Goal: Task Accomplishment & Management: Complete application form

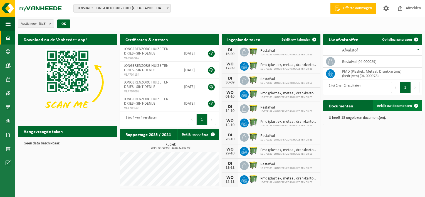
click at [395, 104] on span "Bekijk uw documenten" at bounding box center [394, 106] width 35 height 4
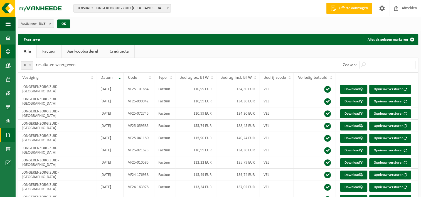
click at [7, 53] on span at bounding box center [8, 51] width 5 height 14
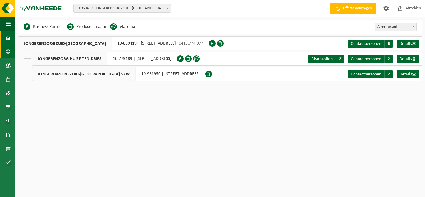
click at [8, 38] on span at bounding box center [8, 38] width 5 height 14
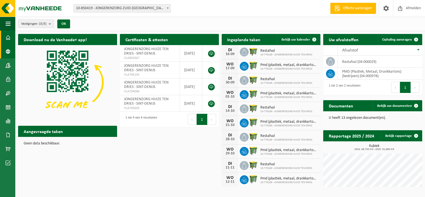
click at [4, 48] on link "Bedrijfsgegevens" at bounding box center [7, 51] width 15 height 14
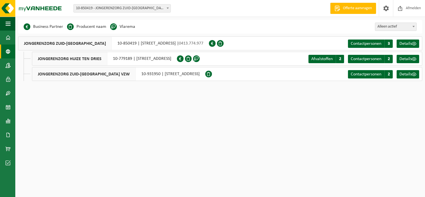
click at [127, 28] on li "Vlarema" at bounding box center [122, 27] width 25 height 8
click at [113, 27] on span at bounding box center [113, 26] width 7 height 7
click at [383, 41] on link "Contactpersonen C 3" at bounding box center [370, 43] width 45 height 8
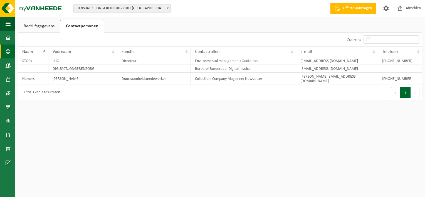
click at [9, 49] on span at bounding box center [8, 51] width 5 height 14
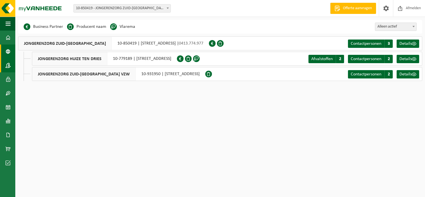
click at [8, 64] on span at bounding box center [8, 65] width 5 height 14
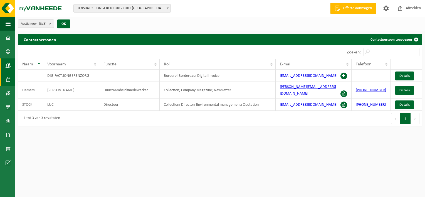
click at [9, 78] on span at bounding box center [8, 79] width 5 height 14
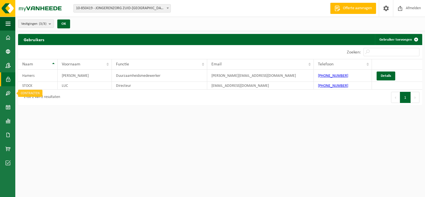
click at [10, 91] on span at bounding box center [8, 93] width 5 height 14
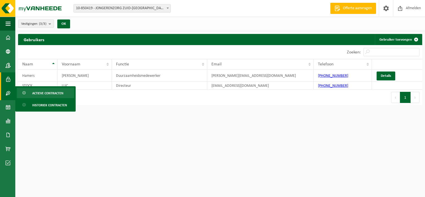
click at [55, 95] on span "Actieve contracten" at bounding box center [47, 93] width 31 height 11
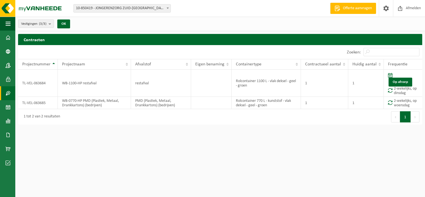
click at [369, 164] on html "Vestiging: 10-850419 - JONGERENZORG ZUID-WEST-VLAANDEREN - SINT-DENIJS 10-77918…" at bounding box center [212, 98] width 425 height 197
click at [8, 134] on span at bounding box center [8, 135] width 5 height 14
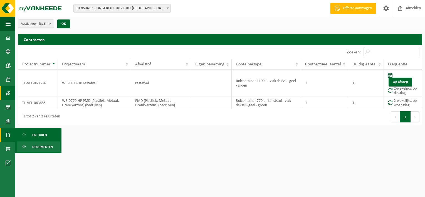
click at [44, 147] on span "Documenten" at bounding box center [42, 147] width 21 height 11
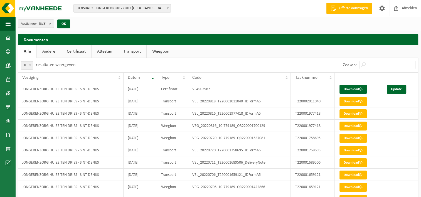
click at [102, 52] on link "Attesten" at bounding box center [105, 51] width 26 height 13
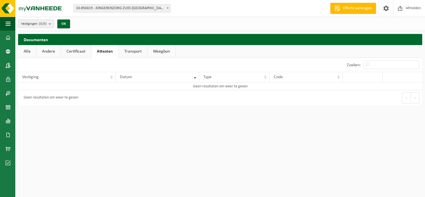
click at [77, 50] on link "Certificaat" at bounding box center [76, 51] width 30 height 13
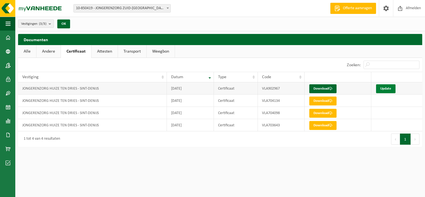
click at [386, 90] on link "Update" at bounding box center [385, 88] width 19 height 9
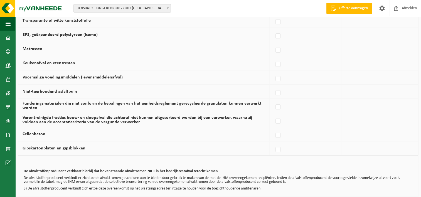
scroll to position [378, 0]
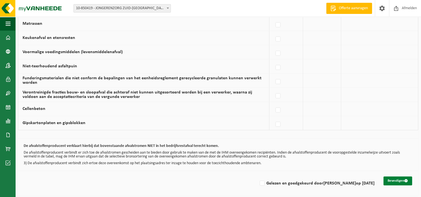
click at [399, 177] on button "Bevestigen" at bounding box center [397, 180] width 29 height 9
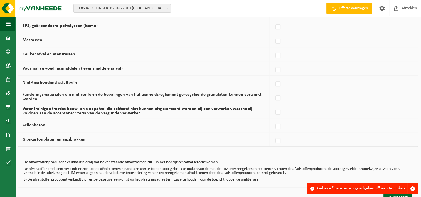
scroll to position [378, 0]
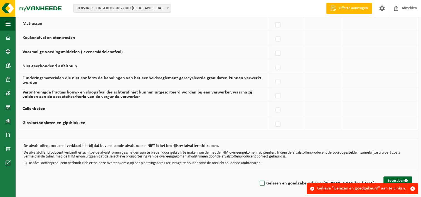
click at [269, 181] on label "Gelezen en goedgekeurd door LUC STOCK op 04/09/25" at bounding box center [316, 183] width 116 height 8
click at [258, 176] on input "Gelezen en goedgekeurd door LUC STOCK op 04/09/25" at bounding box center [257, 176] width 0 height 0
checkbox input "true"
click at [395, 178] on button "Bevestigen" at bounding box center [397, 180] width 29 height 9
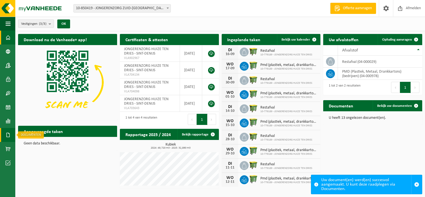
click at [9, 136] on span at bounding box center [8, 135] width 5 height 14
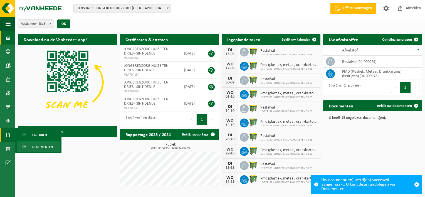
click at [42, 146] on span "Documenten" at bounding box center [42, 147] width 21 height 11
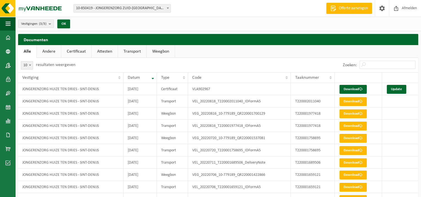
click at [78, 51] on link "Certificaat" at bounding box center [76, 51] width 30 height 13
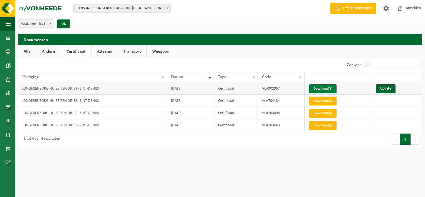
click at [324, 87] on link "Download" at bounding box center [322, 88] width 27 height 9
click at [389, 88] on link "Update" at bounding box center [385, 88] width 19 height 9
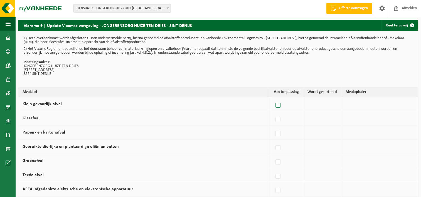
click at [280, 107] on label at bounding box center [278, 105] width 8 height 8
click at [273, 98] on input "Klein gevaarlijk afval" at bounding box center [273, 98] width 0 height 0
checkbox input "true"
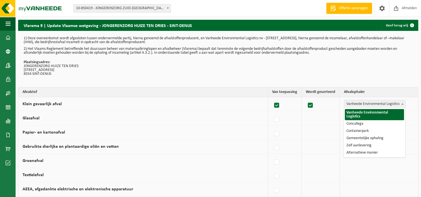
click at [402, 103] on b at bounding box center [402, 103] width 2 height 1
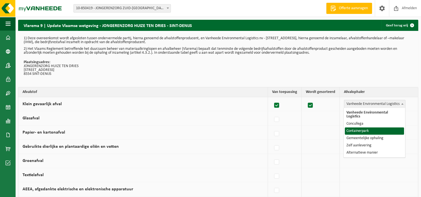
select select "Containerpark"
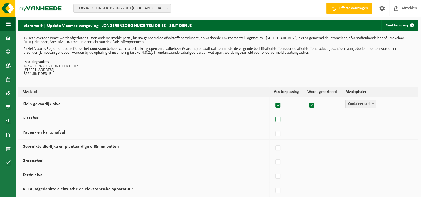
click at [280, 120] on label at bounding box center [278, 119] width 8 height 8
click at [273, 113] on input "Glasafval" at bounding box center [273, 112] width 0 height 0
checkbox input "true"
click at [370, 119] on span "Vanheede Environmental Logistics" at bounding box center [374, 118] width 61 height 8
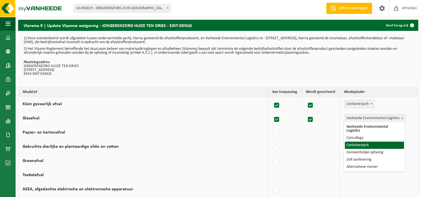
select select "Containerpark"
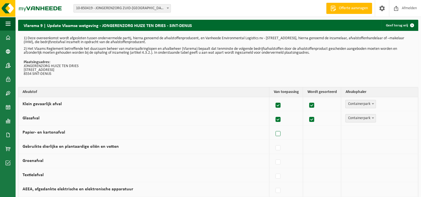
click at [280, 132] on label at bounding box center [278, 134] width 8 height 8
click at [273, 127] on input "Papier- en kartonafval" at bounding box center [273, 127] width 0 height 0
checkbox input "true"
click at [373, 133] on span "Vanheede Environmental Logistics" at bounding box center [374, 132] width 61 height 8
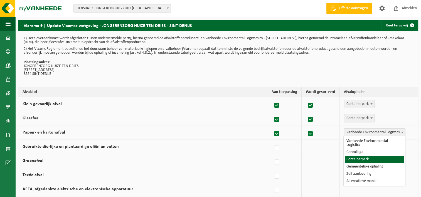
select select "Containerpark"
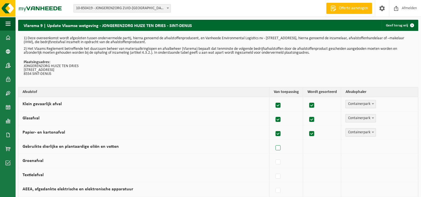
click at [282, 148] on label at bounding box center [278, 148] width 8 height 8
click at [273, 141] on input "Gebruikte dierlijke en plantaardige oliën en vetten" at bounding box center [273, 141] width 0 height 0
checkbox input "true"
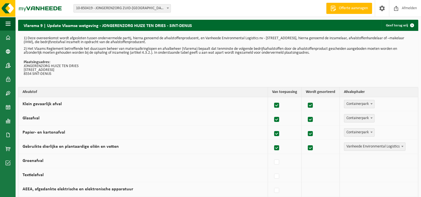
click at [371, 148] on span "Vanheede Environmental Logistics" at bounding box center [374, 147] width 61 height 8
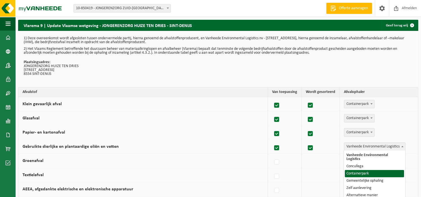
select select "Containerpark"
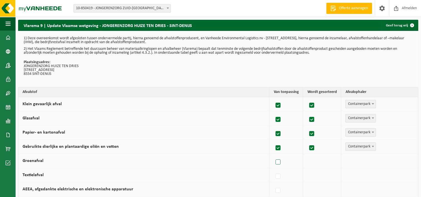
click at [279, 162] on label at bounding box center [278, 162] width 8 height 8
click at [273, 155] on input "Groenafval" at bounding box center [273, 155] width 0 height 0
checkbox input "true"
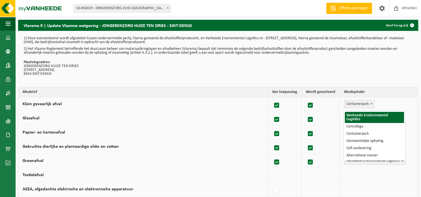
click at [374, 161] on span "Vanheede Environmental Logistics" at bounding box center [374, 161] width 61 height 8
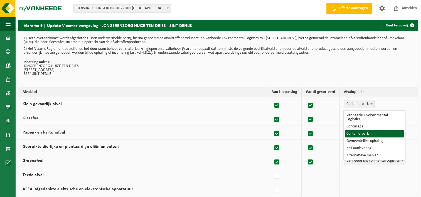
select select "Containerpark"
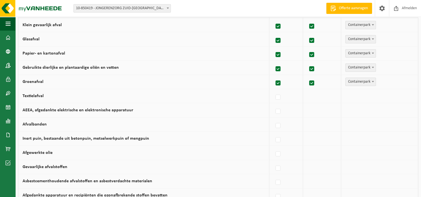
scroll to position [83, 0]
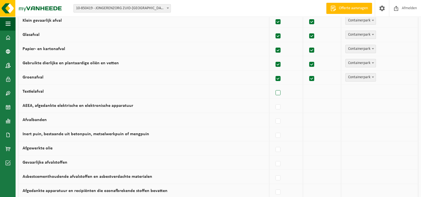
click at [281, 93] on label at bounding box center [278, 93] width 8 height 8
click at [273, 86] on input "Textielafval" at bounding box center [273, 86] width 0 height 0
checkbox input "true"
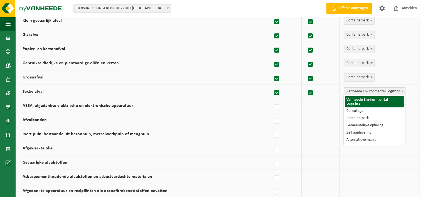
click at [365, 92] on span "Vanheede Environmental Logistics" at bounding box center [374, 92] width 61 height 8
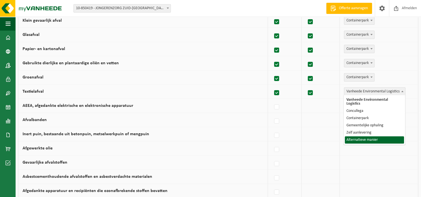
select select "Alternatieve manier"
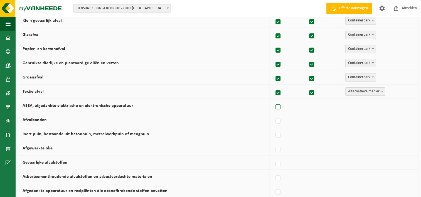
click at [279, 106] on label at bounding box center [278, 107] width 8 height 8
click at [273, 100] on input "AEEA, afgedankte elektrische en elektronische apparatuur" at bounding box center [273, 100] width 0 height 0
checkbox input "true"
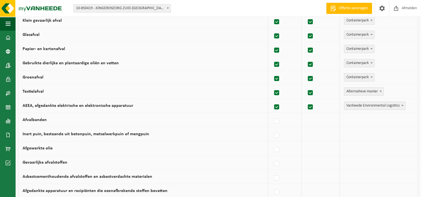
click at [372, 103] on span "Vanheede Environmental Logistics" at bounding box center [374, 106] width 61 height 8
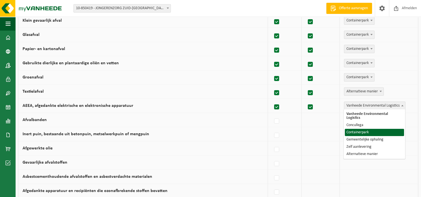
select select "Containerpark"
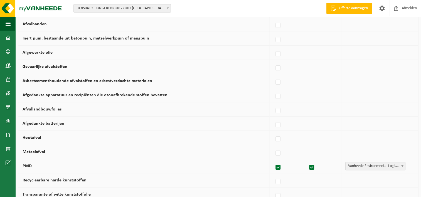
scroll to position [195, 0]
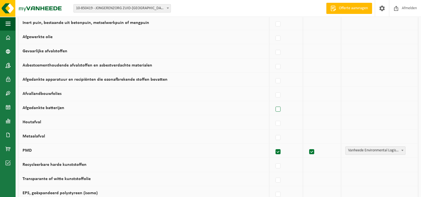
click at [281, 107] on label at bounding box center [278, 109] width 8 height 8
click at [273, 102] on input "Afgedankte batterijen" at bounding box center [273, 102] width 0 height 0
checkbox input "true"
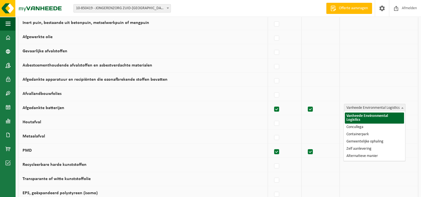
click at [366, 107] on span "Vanheede Environmental Logistics" at bounding box center [374, 108] width 61 height 8
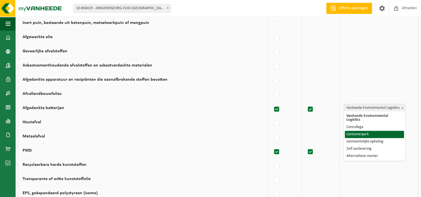
select select "Containerpark"
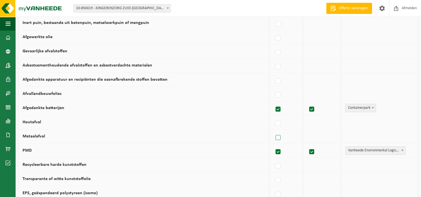
click at [279, 137] on label at bounding box center [278, 137] width 8 height 8
click at [273, 131] on input "Metaalafval" at bounding box center [273, 130] width 0 height 0
checkbox input "true"
click at [389, 137] on span "Vanheede Environmental Logistics" at bounding box center [374, 136] width 61 height 8
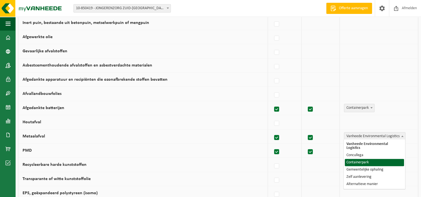
select select "Containerpark"
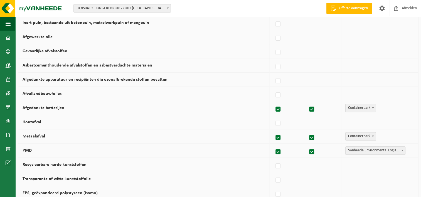
drag, startPoint x: 283, startPoint y: 121, endPoint x: 296, endPoint y: 120, distance: 13.1
click at [282, 121] on label at bounding box center [278, 123] width 8 height 8
click at [273, 117] on input "Houtafval" at bounding box center [273, 116] width 0 height 0
checkbox input "true"
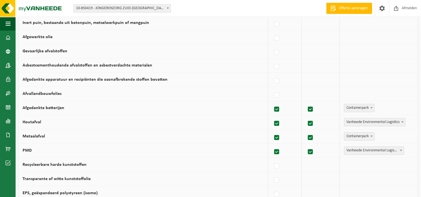
click at [383, 118] on span "Vanheede Environmental Logistics" at bounding box center [374, 122] width 61 height 8
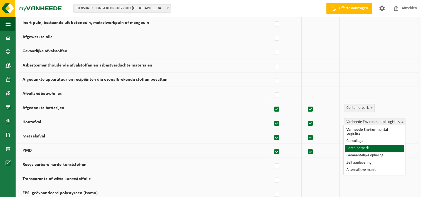
select select "Containerpark"
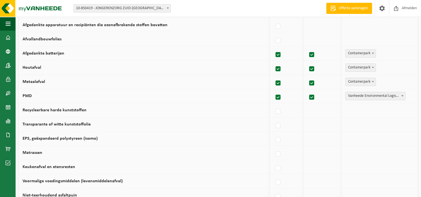
scroll to position [250, 0]
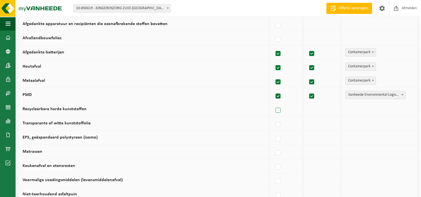
click at [281, 108] on label at bounding box center [278, 110] width 8 height 8
click at [273, 103] on input "Recycleerbare harde kunststoffen" at bounding box center [273, 103] width 0 height 0
checkbox input "true"
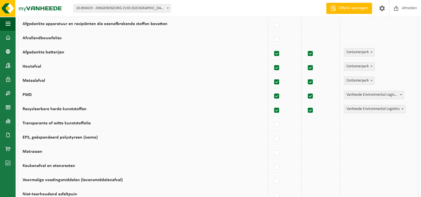
click at [366, 107] on span "Vanheede Environmental Logistics" at bounding box center [374, 109] width 61 height 8
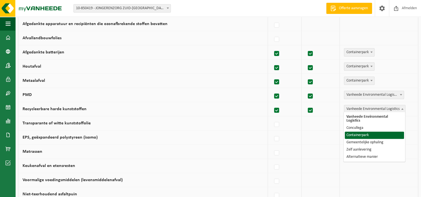
select select "Containerpark"
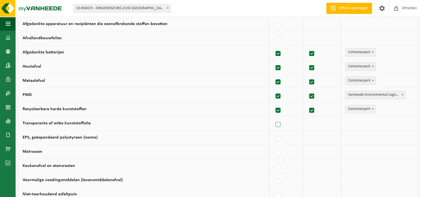
click at [282, 122] on label at bounding box center [278, 124] width 8 height 8
click at [273, 118] on input "Transparante of witte kunststoffolie" at bounding box center [273, 117] width 0 height 0
checkbox input "true"
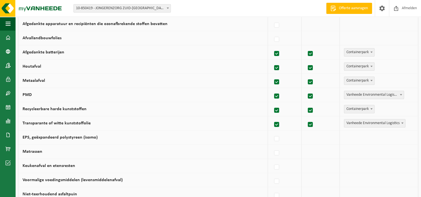
click at [365, 122] on span "Vanheede Environmental Logistics" at bounding box center [374, 123] width 61 height 8
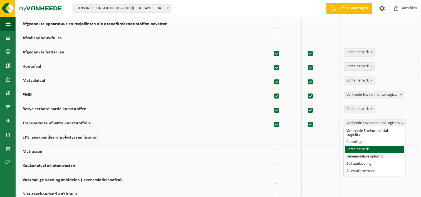
select select "Containerpark"
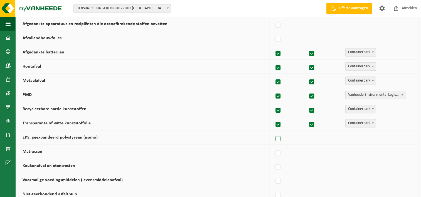
click at [280, 137] on label at bounding box center [278, 139] width 8 height 8
click at [273, 132] on input "EPS, geëxpandeerd polystyreen (isomo)" at bounding box center [273, 132] width 0 height 0
checkbox input "true"
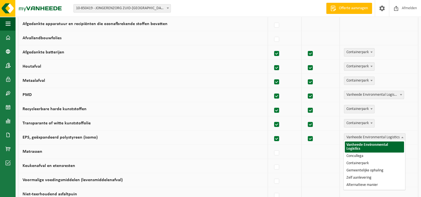
click at [376, 138] on span "Vanheede Environmental Logistics" at bounding box center [374, 137] width 61 height 8
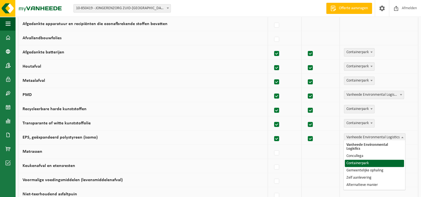
select select "Containerpark"
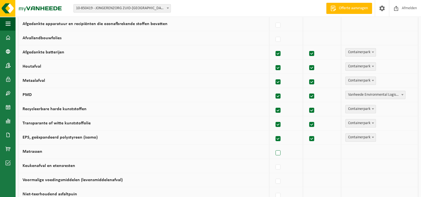
click at [280, 150] on label at bounding box center [278, 153] width 8 height 8
click at [273, 146] on input "Matrassen" at bounding box center [273, 146] width 0 height 0
checkbox input "true"
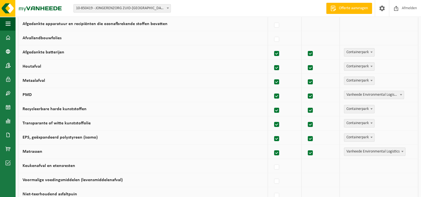
click at [361, 150] on span "Vanheede Environmental Logistics" at bounding box center [374, 152] width 61 height 8
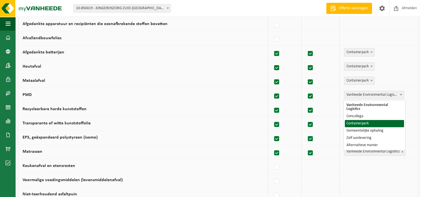
select select "Containerpark"
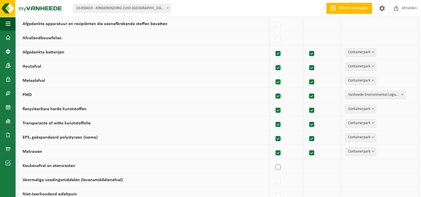
click at [282, 165] on label at bounding box center [278, 167] width 8 height 8
click at [273, 160] on input "Keukenafval en etensresten" at bounding box center [273, 160] width 0 height 0
checkbox input "true"
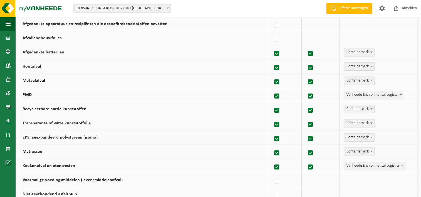
click at [376, 164] on span "Vanheede Environmental Logistics" at bounding box center [374, 166] width 61 height 8
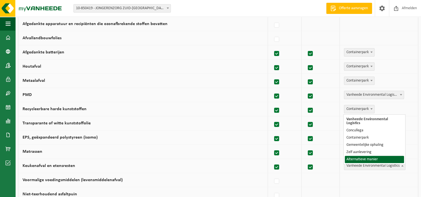
select select "Alternatieve manier"
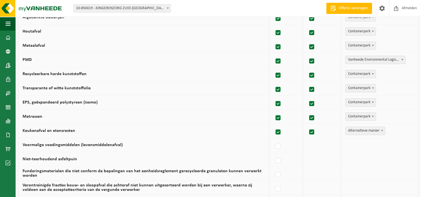
scroll to position [362, 0]
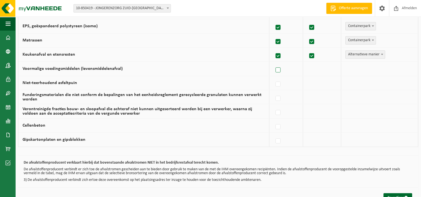
click at [280, 69] on label at bounding box center [278, 70] width 8 height 8
click at [273, 63] on input "Voormalige voedingsmiddelen (levensmiddelenafval)" at bounding box center [273, 63] width 0 height 0
checkbox input "true"
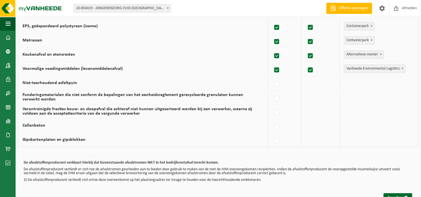
click at [378, 66] on span "Vanheede Environmental Logistics" at bounding box center [374, 69] width 61 height 8
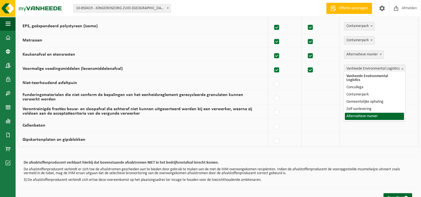
select select "Alternatieve manier"
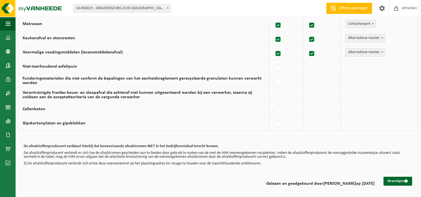
scroll to position [378, 0]
drag, startPoint x: 269, startPoint y: 181, endPoint x: 279, endPoint y: 180, distance: 10.3
click at [269, 181] on label "Gelezen en goedgekeurd door LUC STOCK op 04/09/25" at bounding box center [316, 183] width 116 height 8
click at [258, 176] on input "Gelezen en goedgekeurd door LUC STOCK op 04/09/25" at bounding box center [257, 176] width 0 height 0
checkbox input "true"
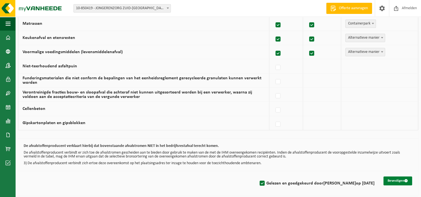
click at [401, 181] on button "Bevestigen" at bounding box center [397, 180] width 29 height 9
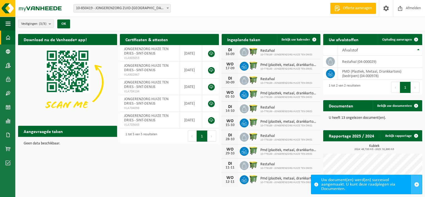
click at [416, 184] on span "button" at bounding box center [416, 184] width 5 height 5
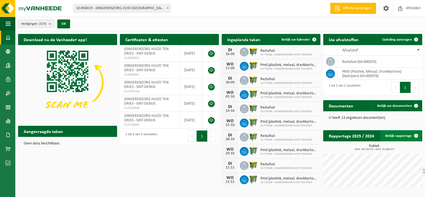
click at [404, 136] on link "Bekijk rapportage" at bounding box center [401, 135] width 41 height 11
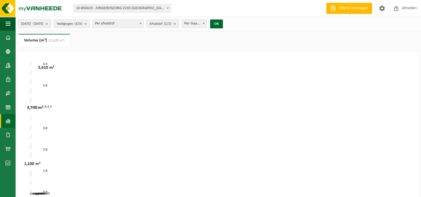
click at [51, 23] on b "submit" at bounding box center [48, 24] width 5 height 8
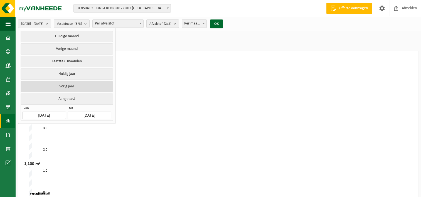
click at [77, 84] on button "Vorig jaar" at bounding box center [67, 86] width 92 height 11
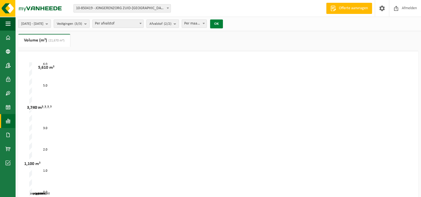
click at [223, 23] on button "OK" at bounding box center [216, 23] width 13 height 9
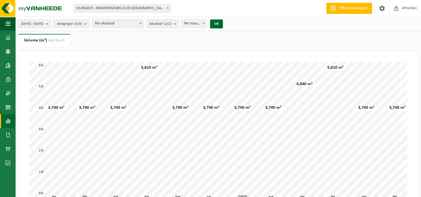
click at [51, 23] on b "submit" at bounding box center [48, 24] width 5 height 8
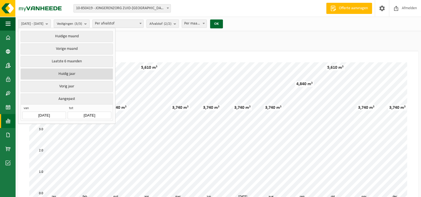
click at [72, 73] on button "Huidig jaar" at bounding box center [67, 73] width 92 height 11
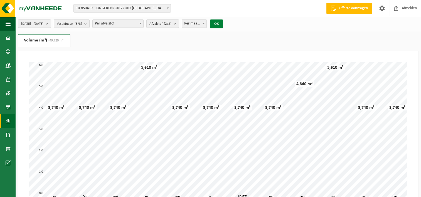
click at [223, 25] on button "OK" at bounding box center [216, 23] width 13 height 9
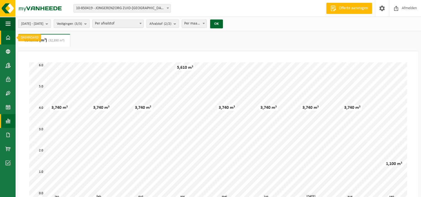
click at [8, 38] on span at bounding box center [8, 38] width 5 height 14
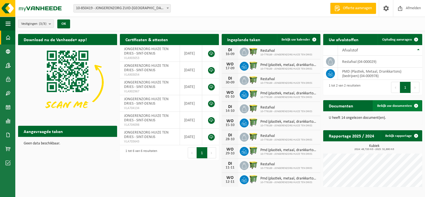
click at [400, 105] on span "Bekijk uw documenten" at bounding box center [394, 106] width 35 height 4
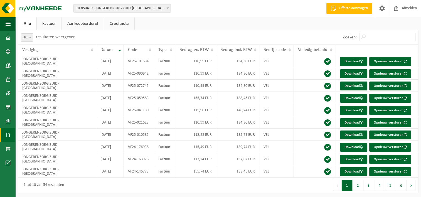
scroll to position [29, 0]
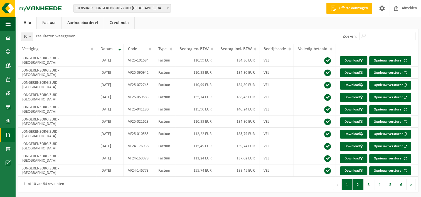
click at [355, 182] on button "2" at bounding box center [357, 184] width 11 height 11
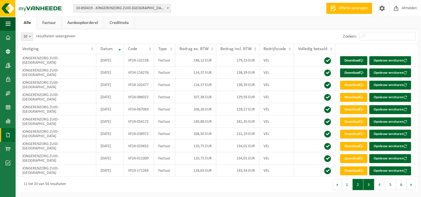
click at [370, 183] on button "3" at bounding box center [368, 184] width 11 height 11
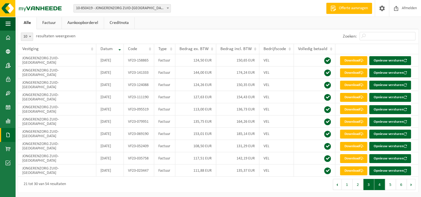
click at [380, 184] on button "4" at bounding box center [379, 184] width 11 height 11
click at [392, 184] on button "5" at bounding box center [390, 184] width 11 height 11
click at [403, 183] on button "6" at bounding box center [401, 184] width 11 height 11
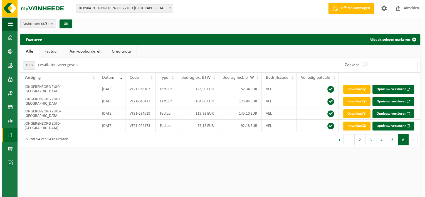
scroll to position [0, 0]
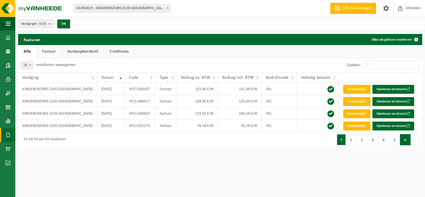
click at [343, 139] on button "Vorige" at bounding box center [341, 139] width 9 height 11
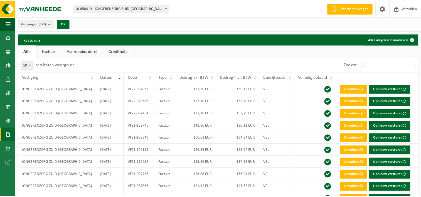
scroll to position [29, 0]
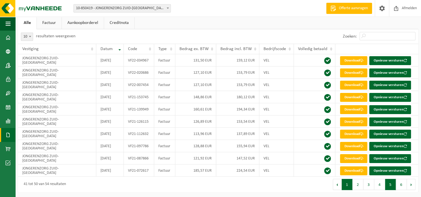
click at [346, 184] on button "1" at bounding box center [347, 184] width 11 height 11
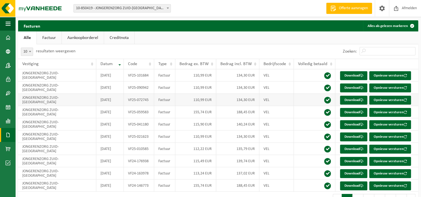
scroll to position [0, 0]
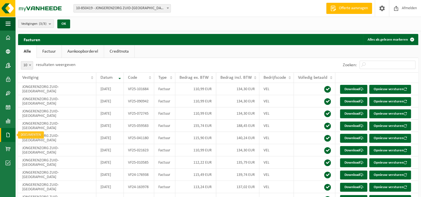
click at [9, 139] on span at bounding box center [8, 135] width 5 height 14
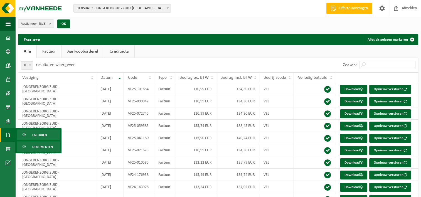
click at [44, 145] on span "Documenten" at bounding box center [42, 147] width 21 height 11
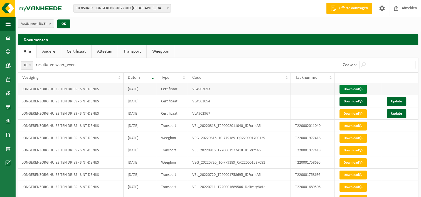
click at [358, 87] on link "Download" at bounding box center [352, 89] width 27 height 9
click at [354, 100] on link "Download" at bounding box center [352, 101] width 27 height 9
click at [72, 50] on link "Certificaat" at bounding box center [76, 51] width 30 height 13
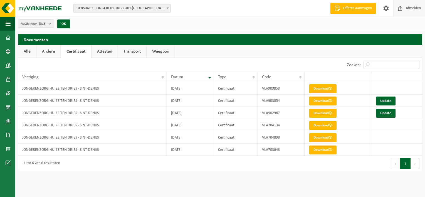
click at [412, 8] on span "Afmelden" at bounding box center [413, 8] width 18 height 16
